Goal: Find specific page/section: Find specific page/section

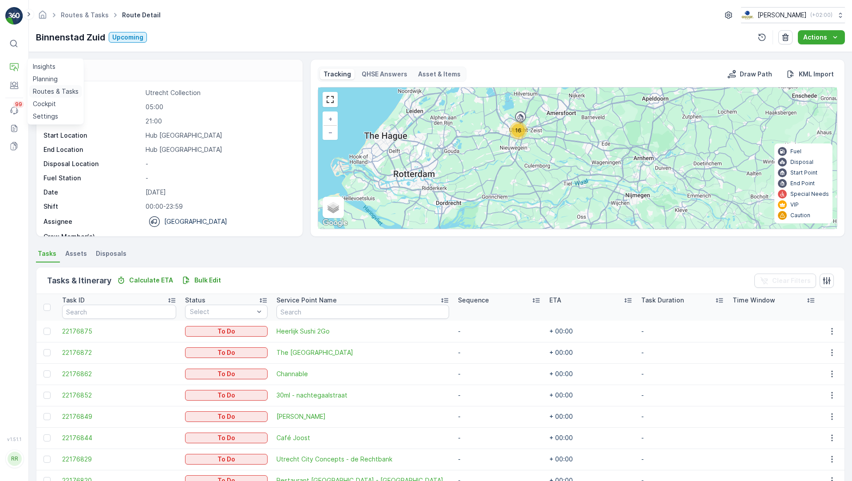
click at [47, 89] on p "Routes & Tasks" at bounding box center [56, 91] width 46 height 9
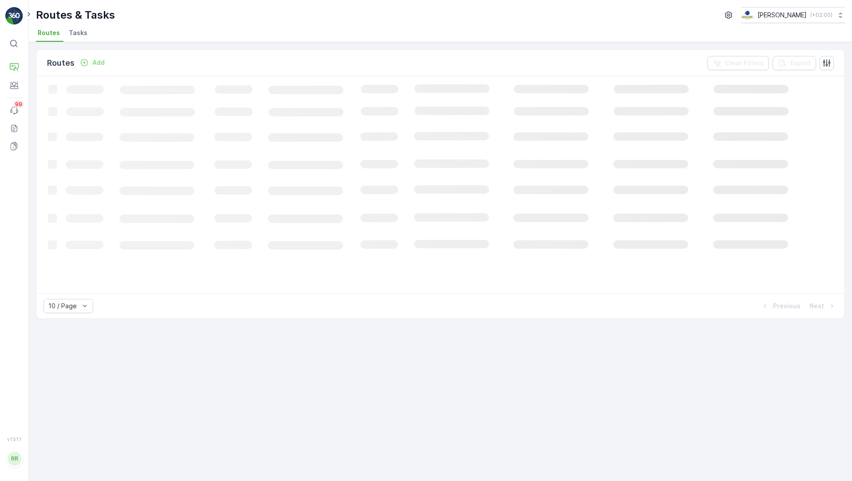
click at [74, 35] on span "Tasks" at bounding box center [78, 32] width 19 height 9
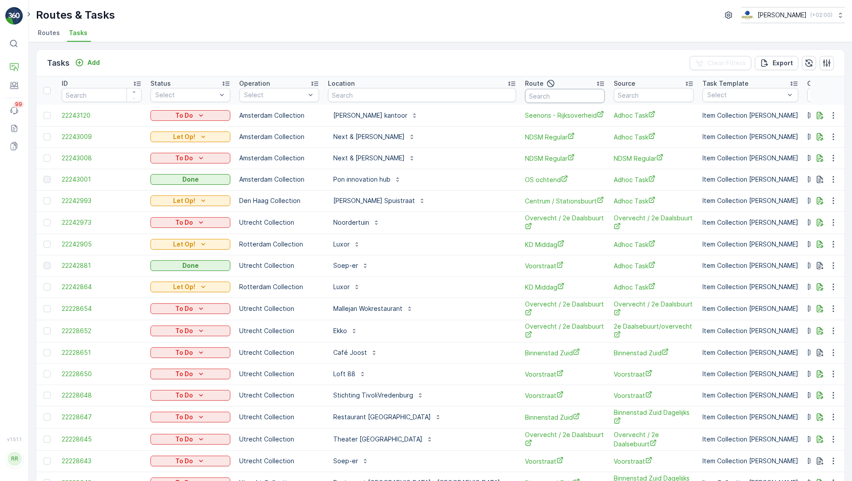
click at [525, 94] on input "text" at bounding box center [565, 96] width 80 height 14
type input "Nes"
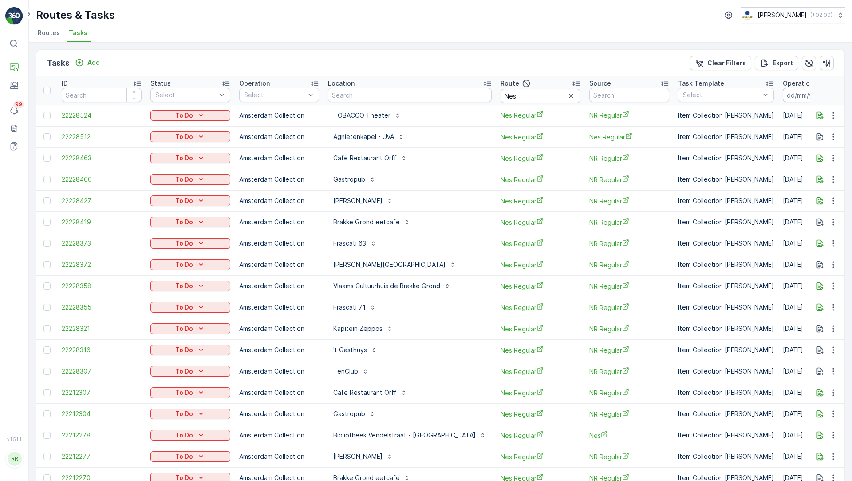
click at [783, 90] on input at bounding box center [813, 95] width 61 height 14
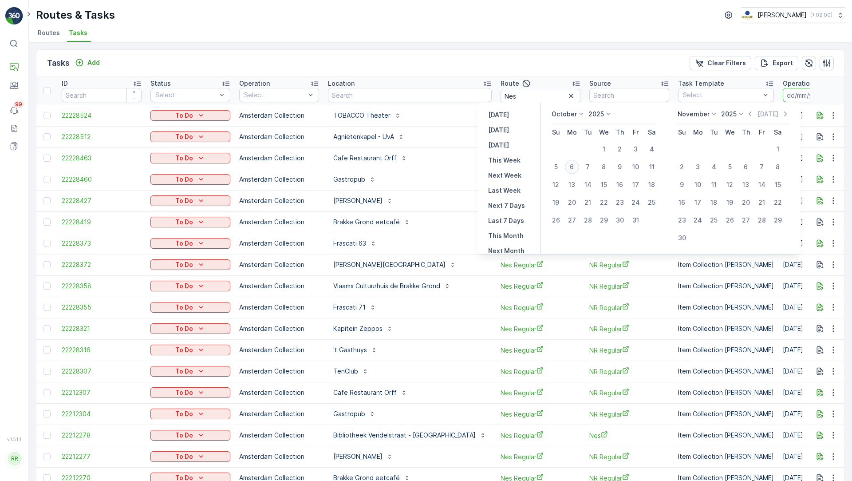
click at [575, 170] on div "6" at bounding box center [572, 167] width 14 height 14
type input "[DATE]"
click at [575, 170] on div "6" at bounding box center [572, 167] width 14 height 14
type input "[DATE]"
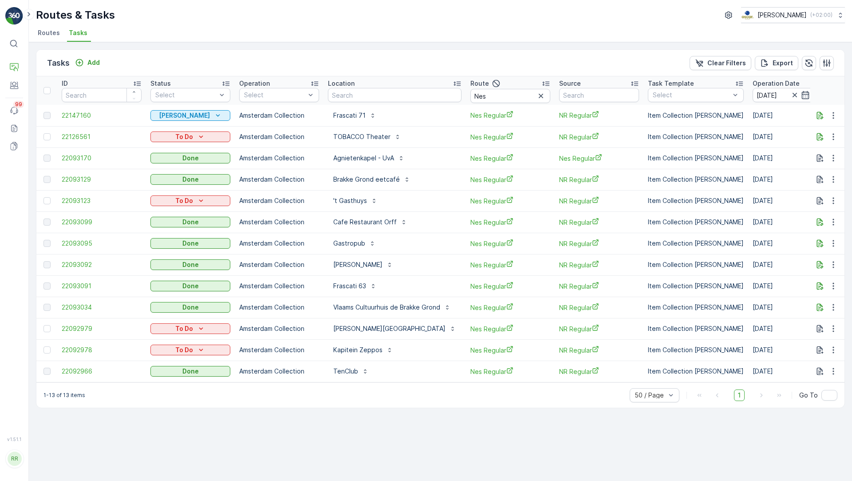
click at [227, 82] on icon at bounding box center [226, 83] width 9 height 9
